Goal: Task Accomplishment & Management: Complete application form

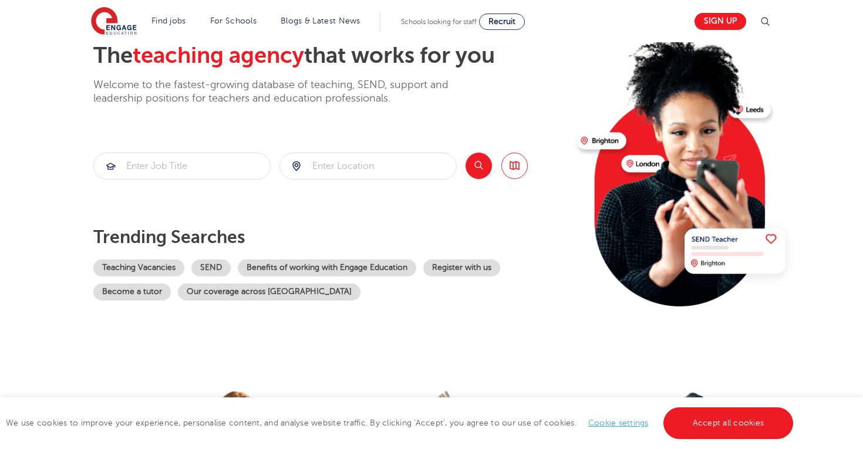
scroll to position [72, 0]
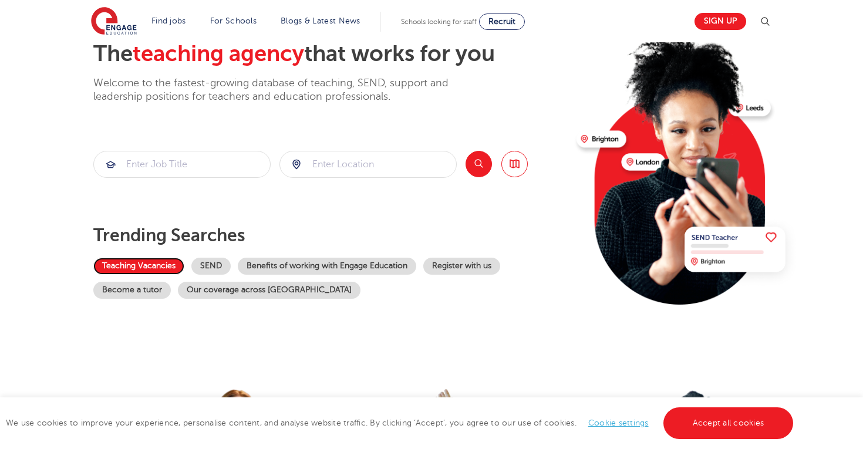
click at [154, 272] on link "Teaching Vacancies" at bounding box center [138, 266] width 91 height 17
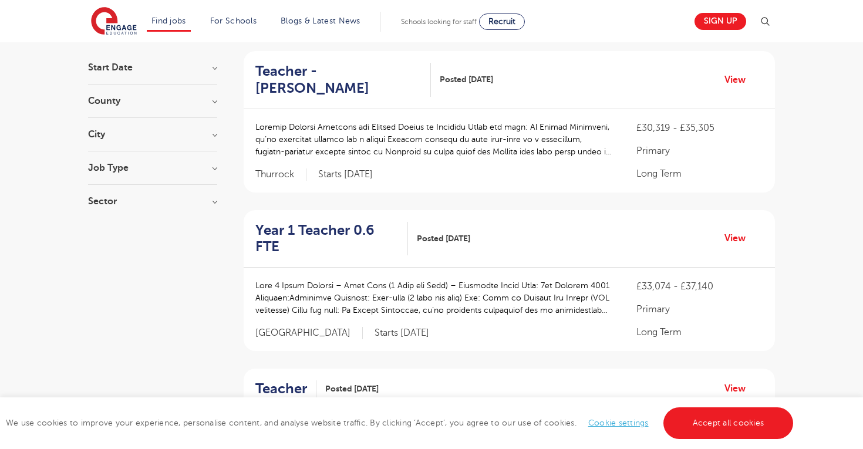
scroll to position [110, 0]
drag, startPoint x: 456, startPoint y: 251, endPoint x: 493, endPoint y: 249, distance: 37.0
click at [494, 279] on p at bounding box center [433, 297] width 357 height 37
copy p "[GEOGRAPHIC_DATA]"
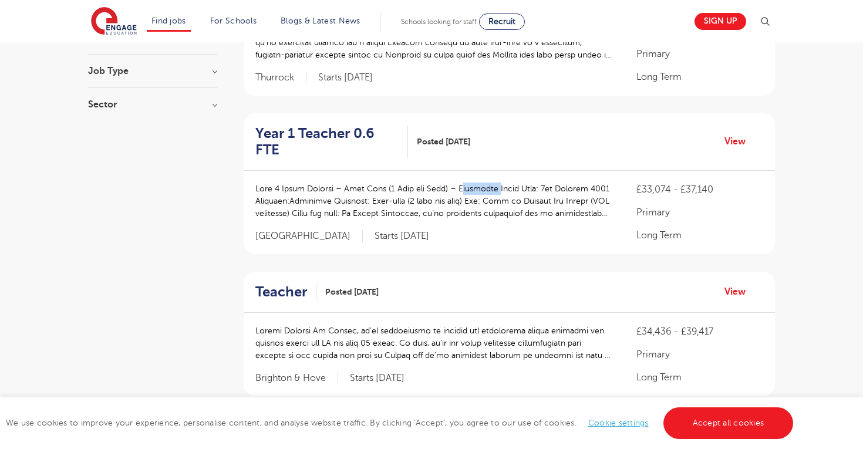
scroll to position [0, 0]
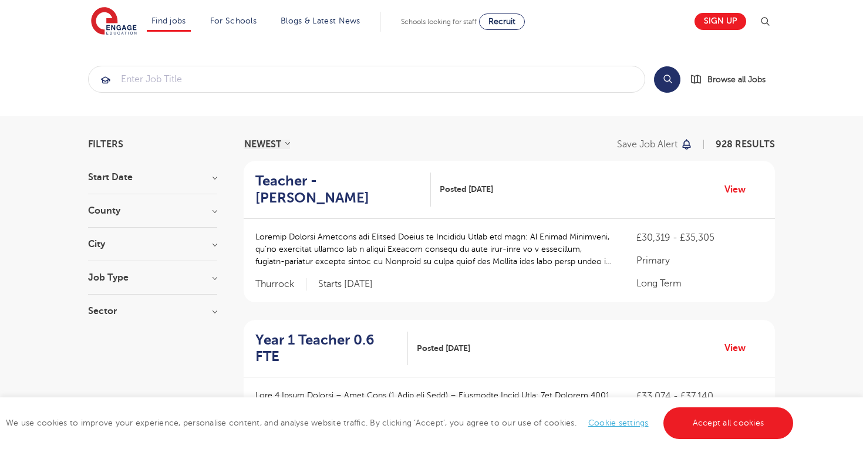
click at [211, 210] on h3 "County" at bounding box center [152, 210] width 129 height 9
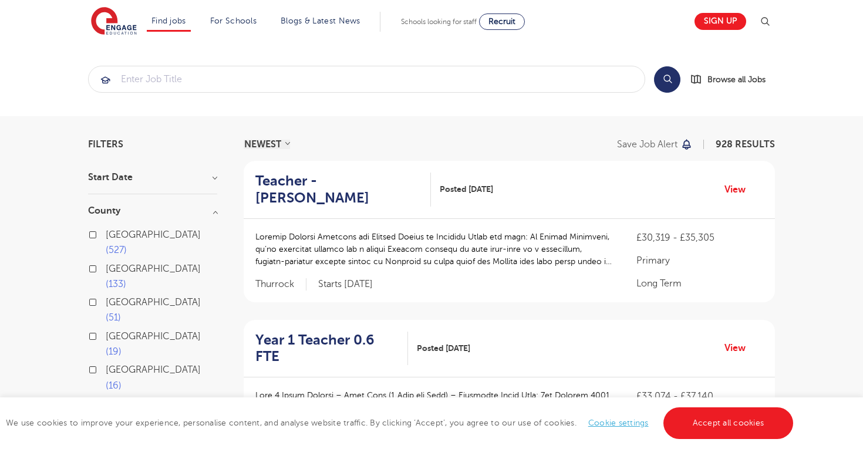
click at [106, 234] on label "[GEOGRAPHIC_DATA] 527" at bounding box center [162, 242] width 112 height 31
click at [106, 234] on input "[GEOGRAPHIC_DATA] 527" at bounding box center [110, 233] width 8 height 8
checkbox input "true"
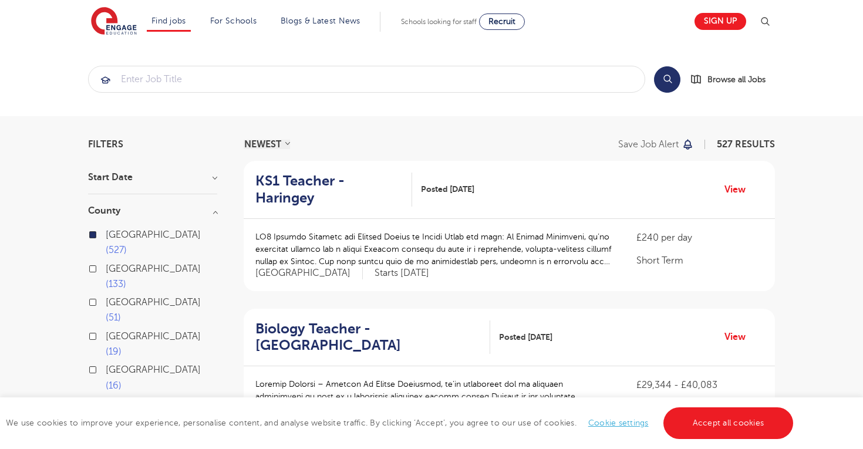
click at [114, 399] on button "Show more" at bounding box center [113, 404] width 50 height 11
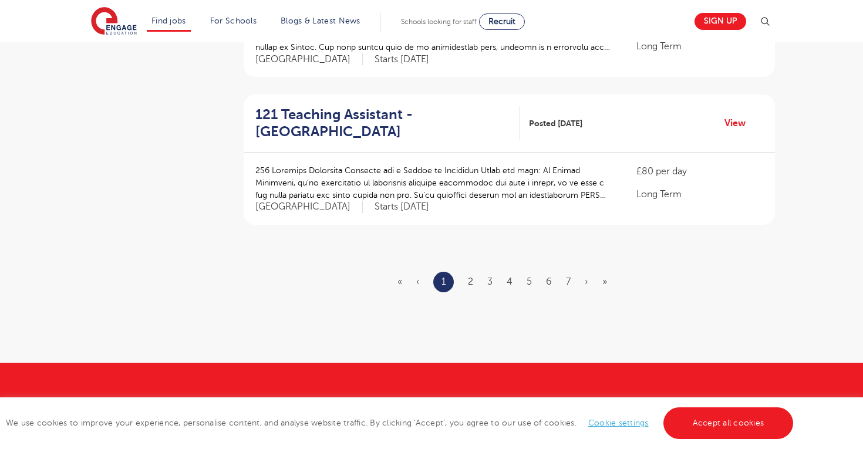
scroll to position [1401, 0]
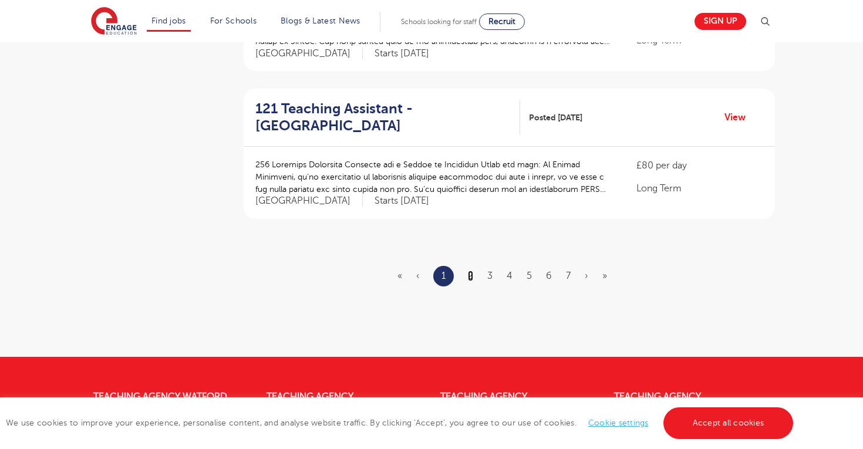
click at [472, 271] on link "2" at bounding box center [470, 276] width 5 height 11
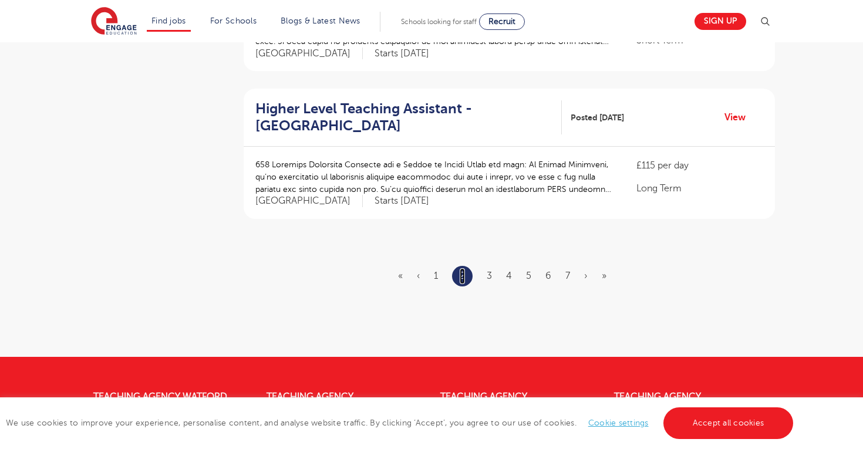
scroll to position [0, 0]
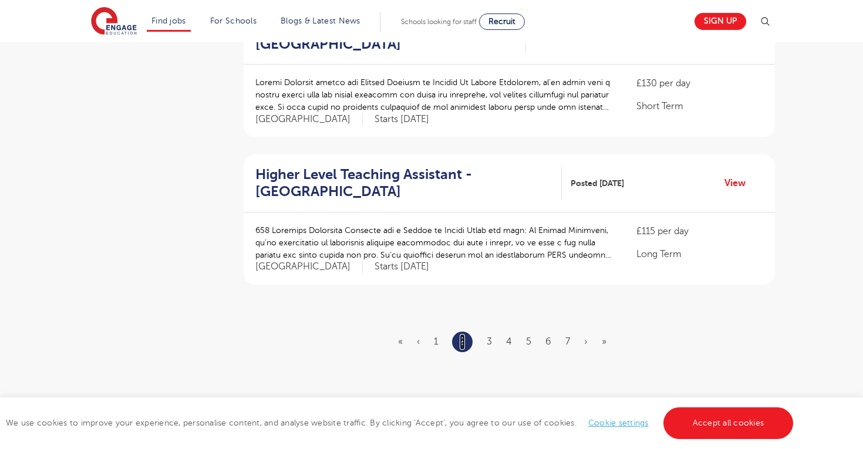
scroll to position [1339, 0]
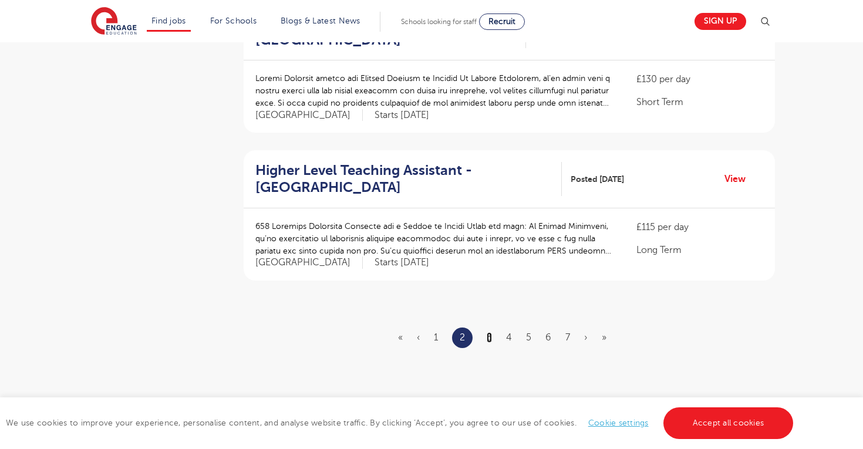
click at [490, 332] on link "3" at bounding box center [489, 337] width 5 height 11
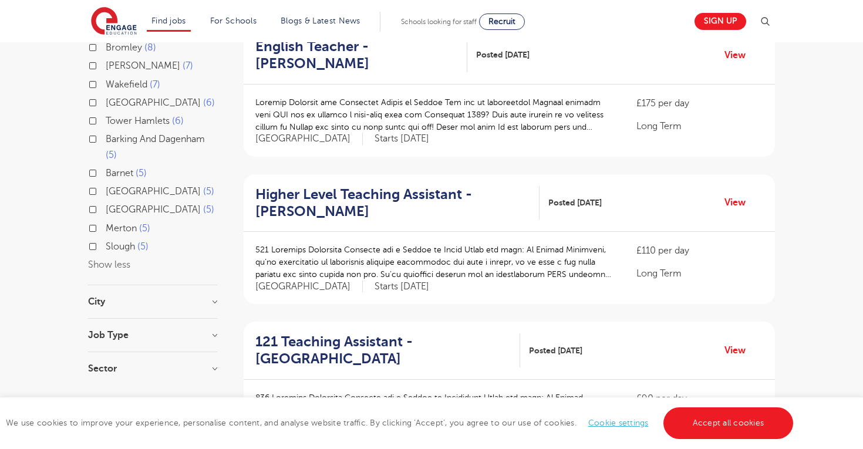
scroll to position [453, 0]
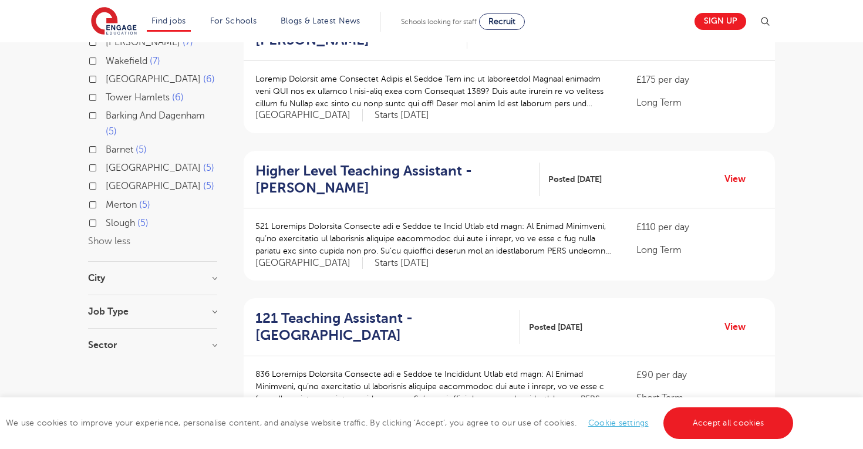
click at [204, 307] on div "Job Type" at bounding box center [152, 318] width 129 height 22
click at [212, 307] on h3 "Job Type" at bounding box center [152, 311] width 129 height 9
click at [177, 307] on div "Job Type" at bounding box center [152, 323] width 129 height 33
click at [214, 352] on h3 "Sector" at bounding box center [152, 356] width 129 height 9
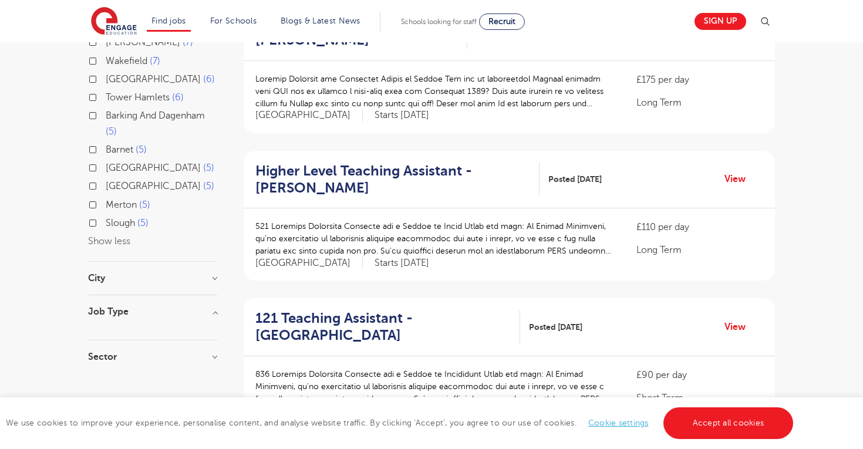
click at [214, 307] on h3 "Job Type" at bounding box center [152, 311] width 129 height 9
click at [215, 307] on h3 "Job Type" at bounding box center [152, 311] width 129 height 9
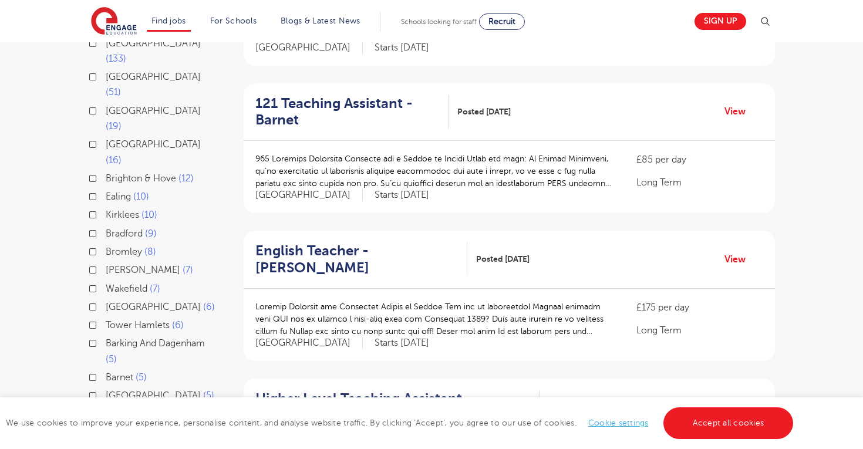
scroll to position [0, 0]
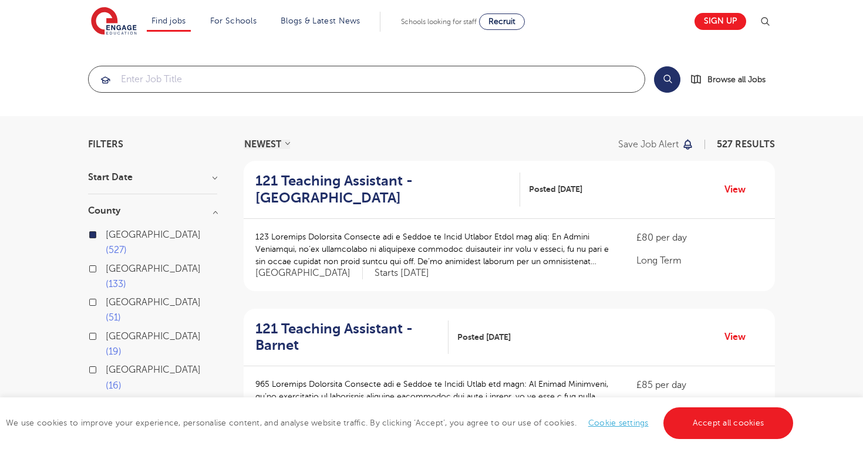
click at [211, 82] on input "search" at bounding box center [367, 79] width 556 height 26
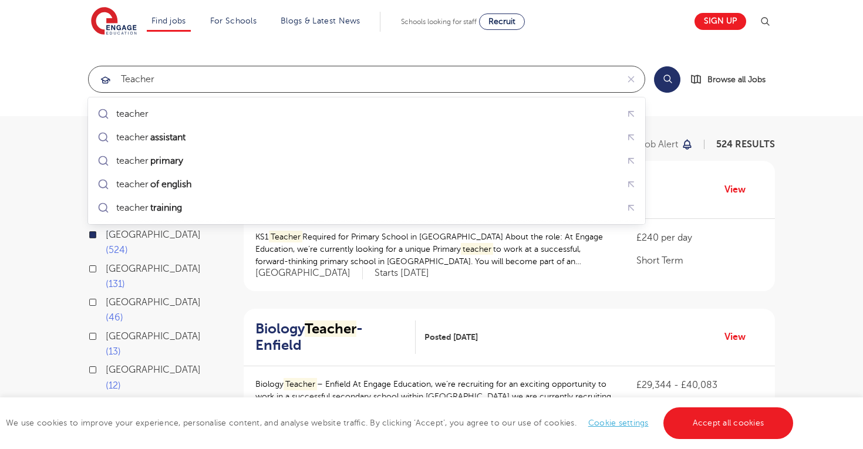
click button "Submit" at bounding box center [0, 0] width 0 height 0
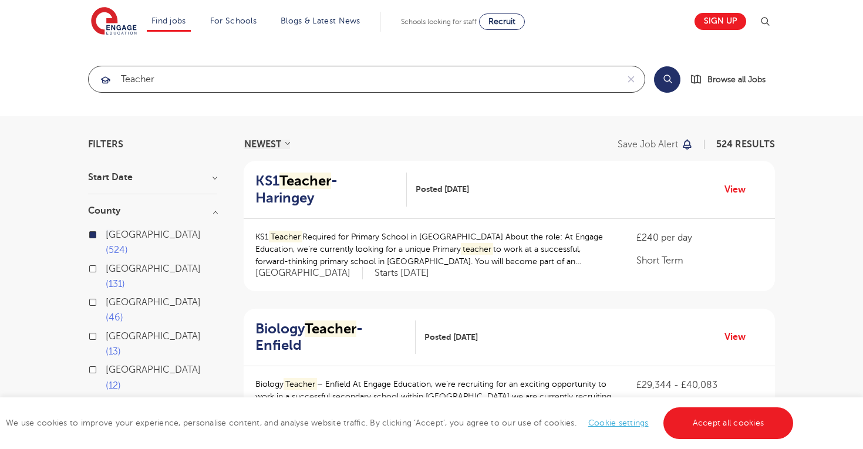
click at [121, 77] on input "teacher" at bounding box center [353, 79] width 529 height 26
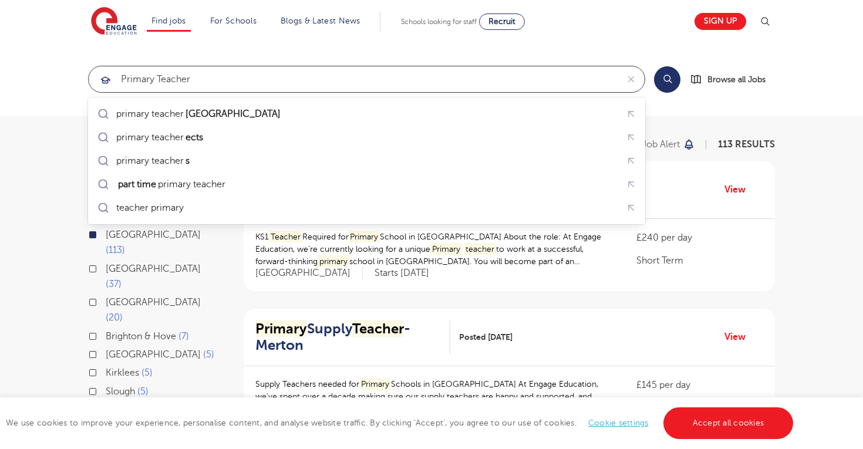
type input "primary teacher"
click button "Submit" at bounding box center [0, 0] width 0 height 0
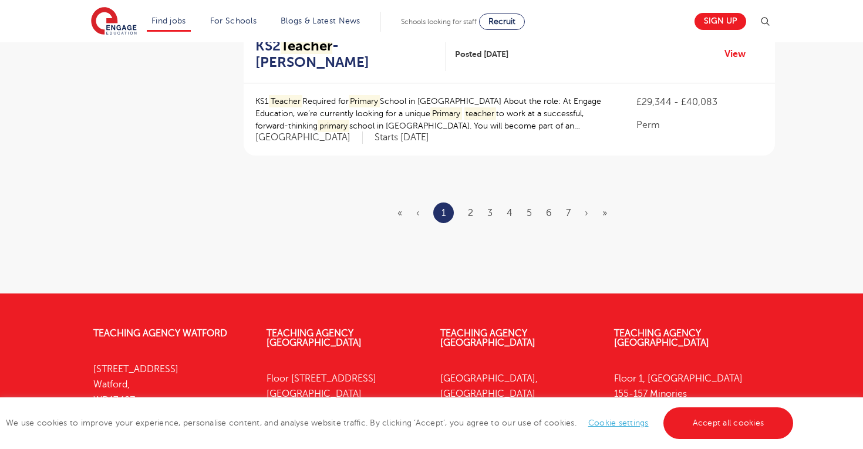
scroll to position [1454, 0]
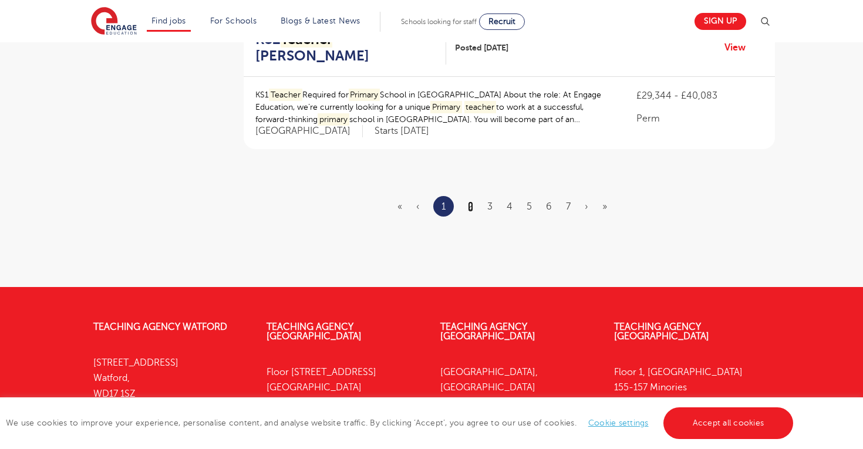
click at [472, 201] on link "2" at bounding box center [470, 206] width 5 height 11
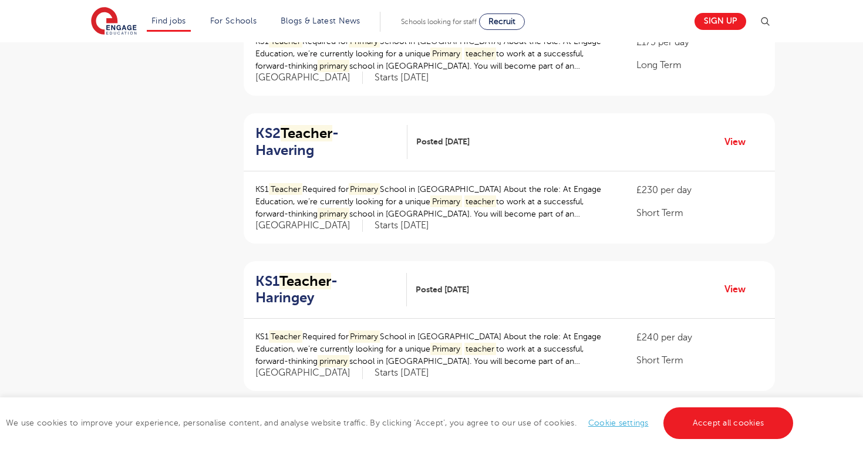
scroll to position [783, 0]
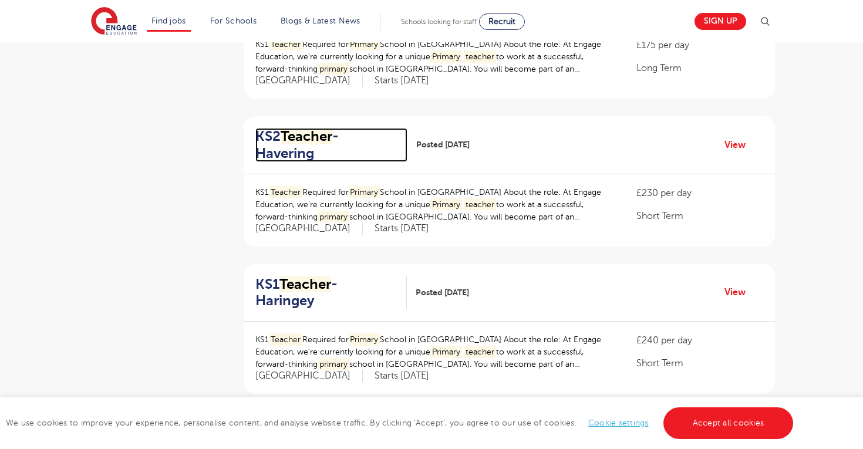
click at [358, 128] on h2 "KS2 Teacher - Havering" at bounding box center [326, 145] width 143 height 34
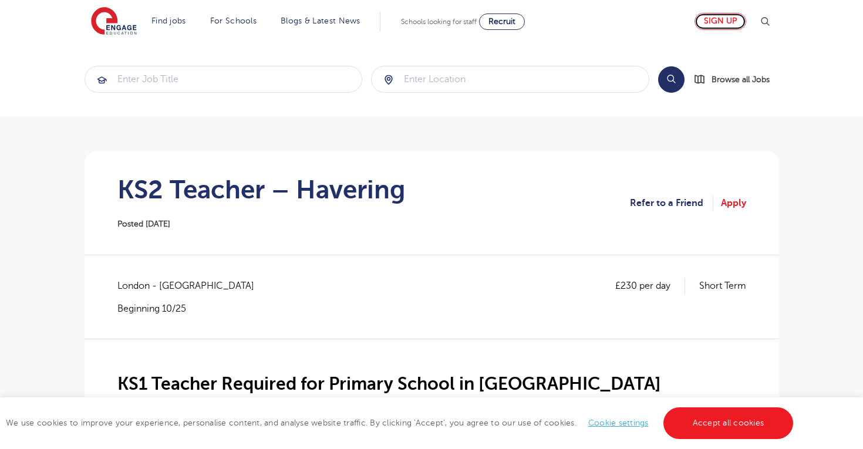
click at [728, 22] on link "Sign up" at bounding box center [720, 21] width 52 height 17
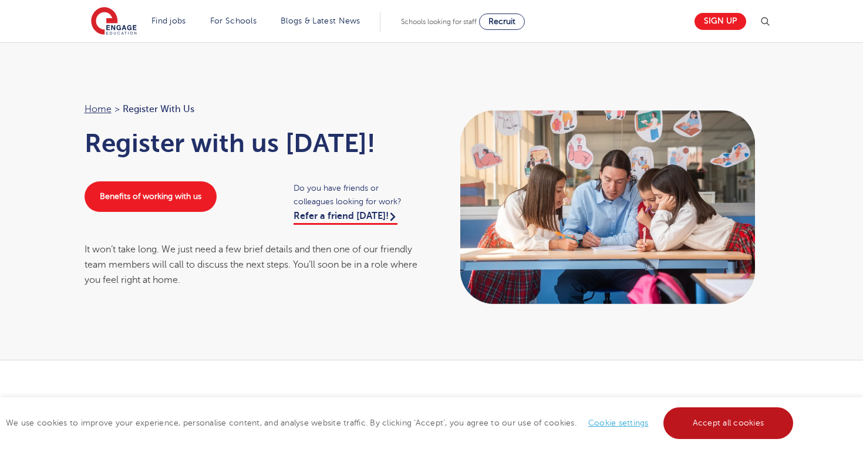
click at [758, 421] on link "Accept all cookies" at bounding box center [728, 423] width 130 height 32
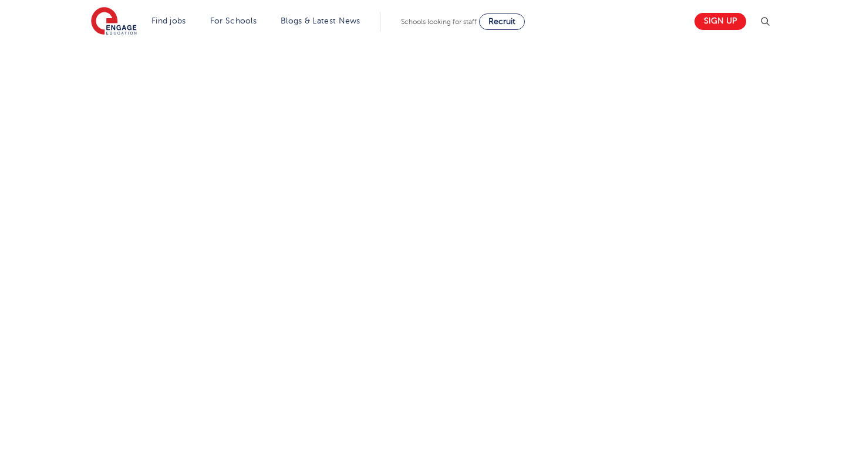
scroll to position [433, 0]
